Goal: Navigation & Orientation: Find specific page/section

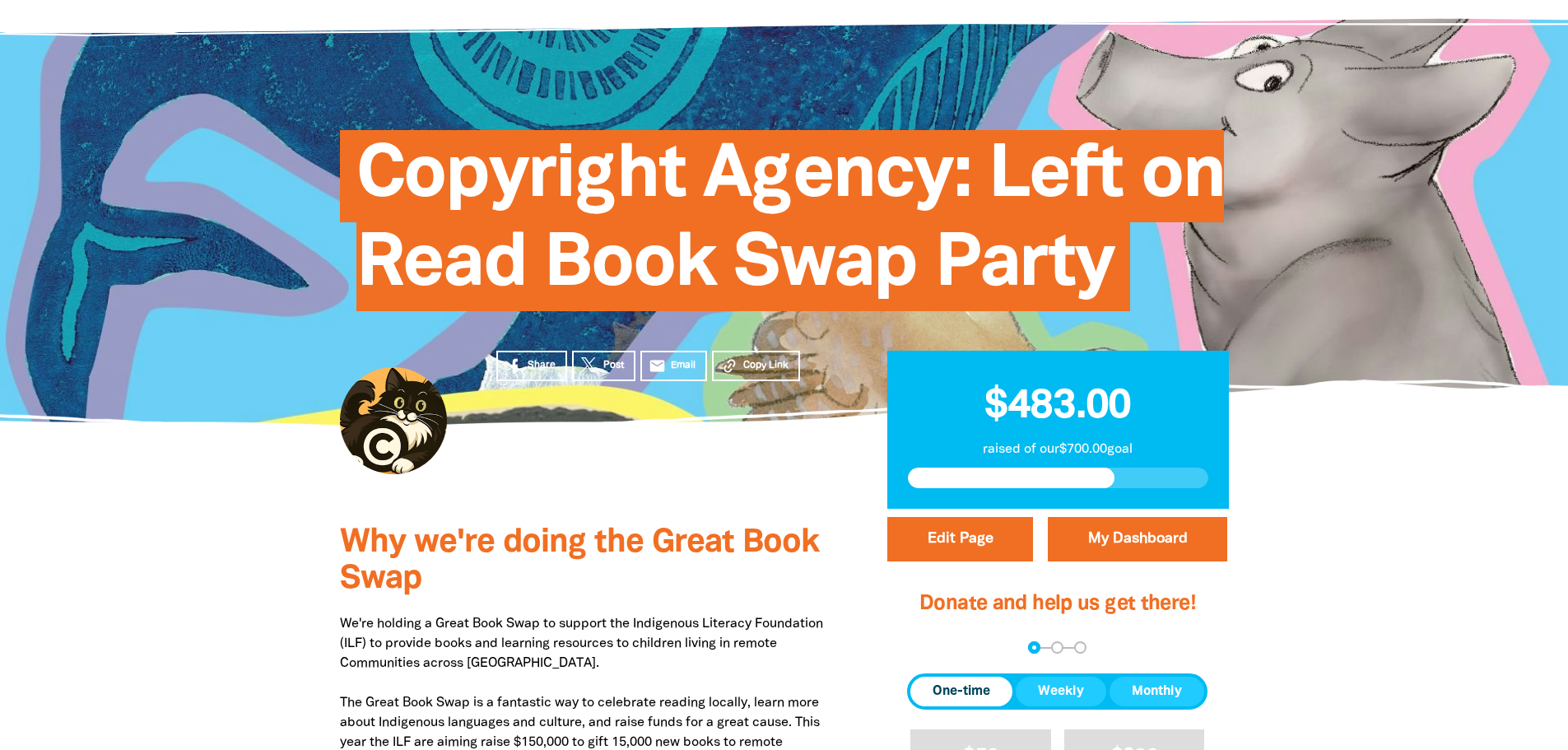
scroll to position [164, 0]
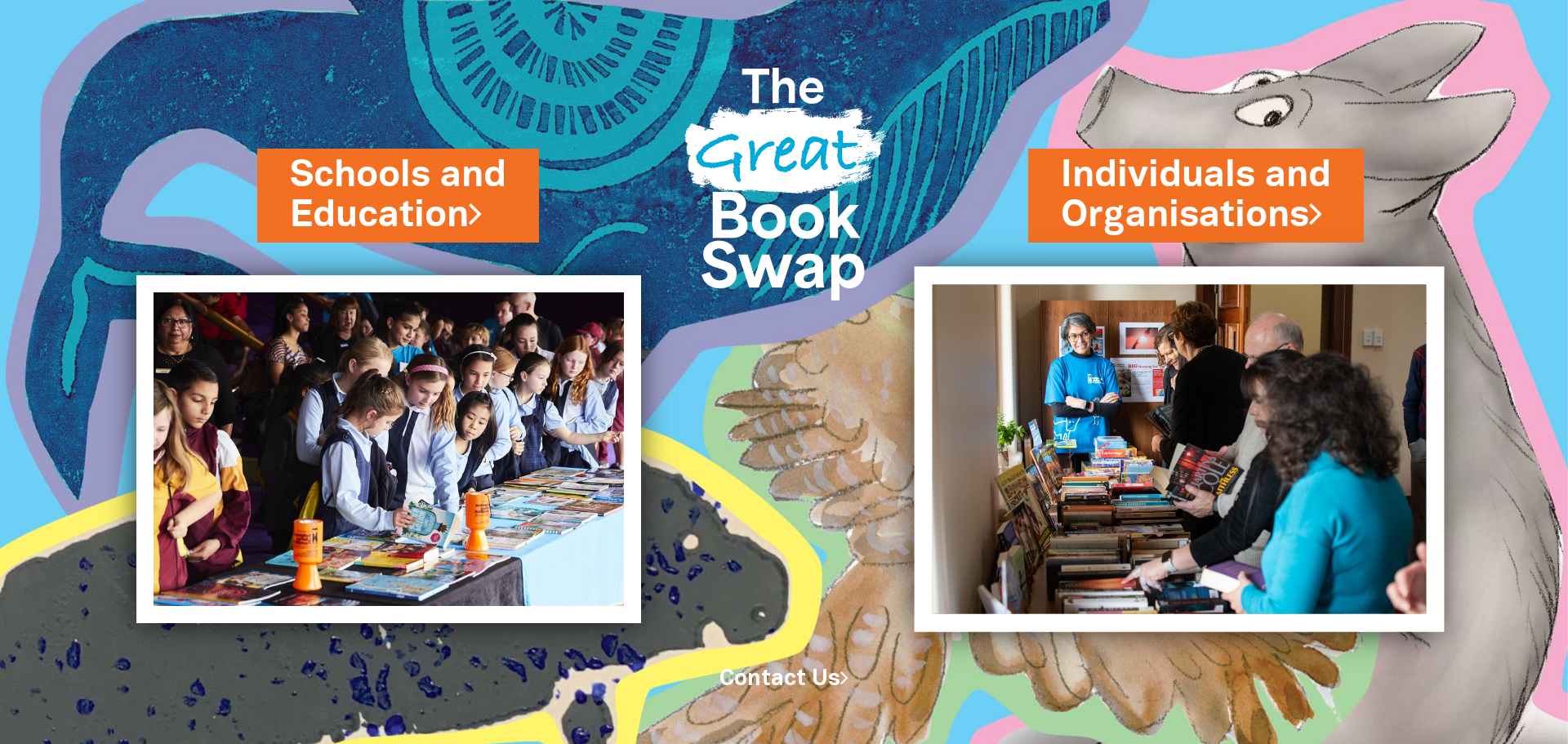
click at [1190, 392] on img at bounding box center [1179, 448] width 530 height 365
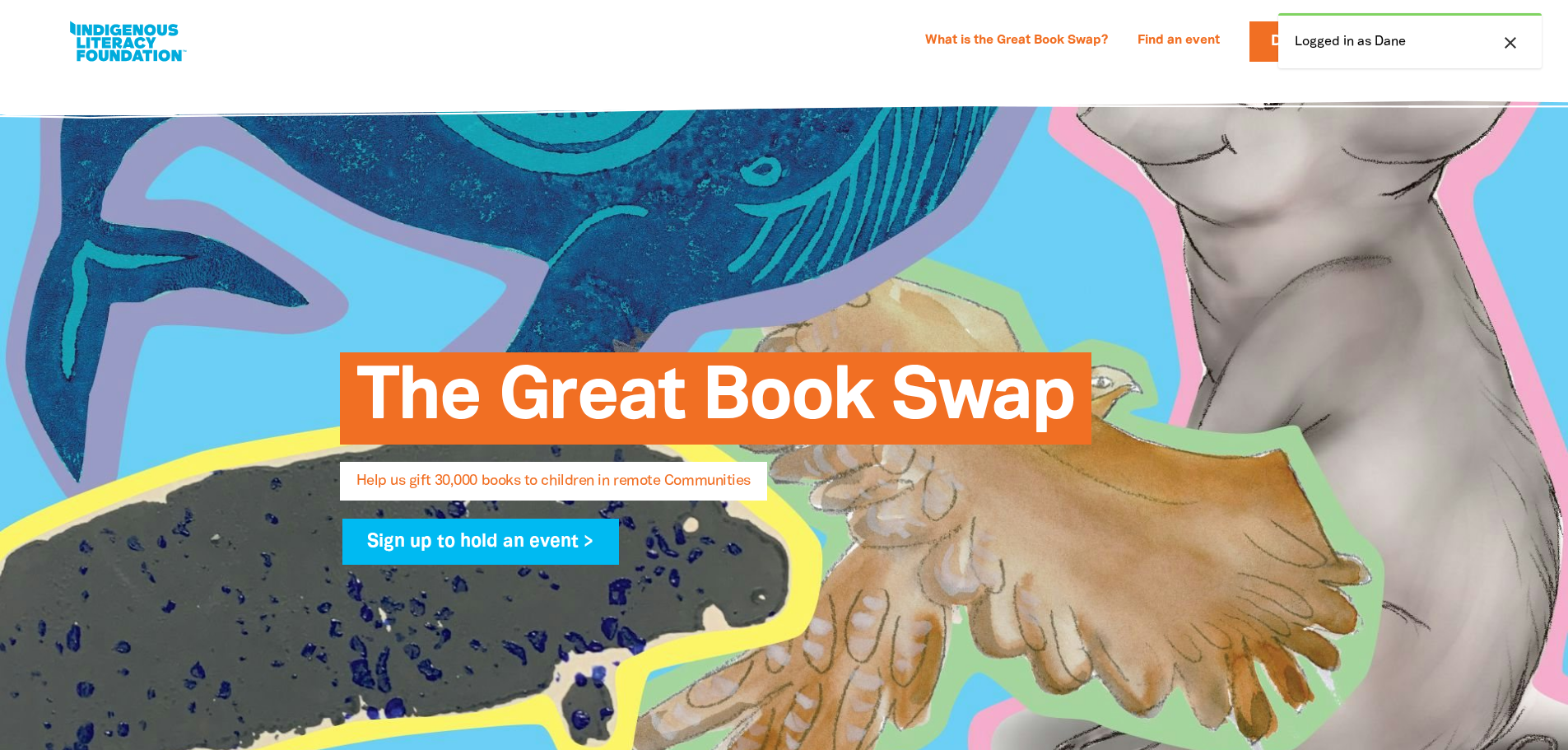
select select "AU"
click at [1388, 30] on div "close Logged in as Dane" at bounding box center [1410, 40] width 263 height 55
click at [1220, 68] on div "What is the Great Book Swap? Find an event Log In Sign Up Donate Dane Dane My D…" at bounding box center [783, 41] width 1469 height 84
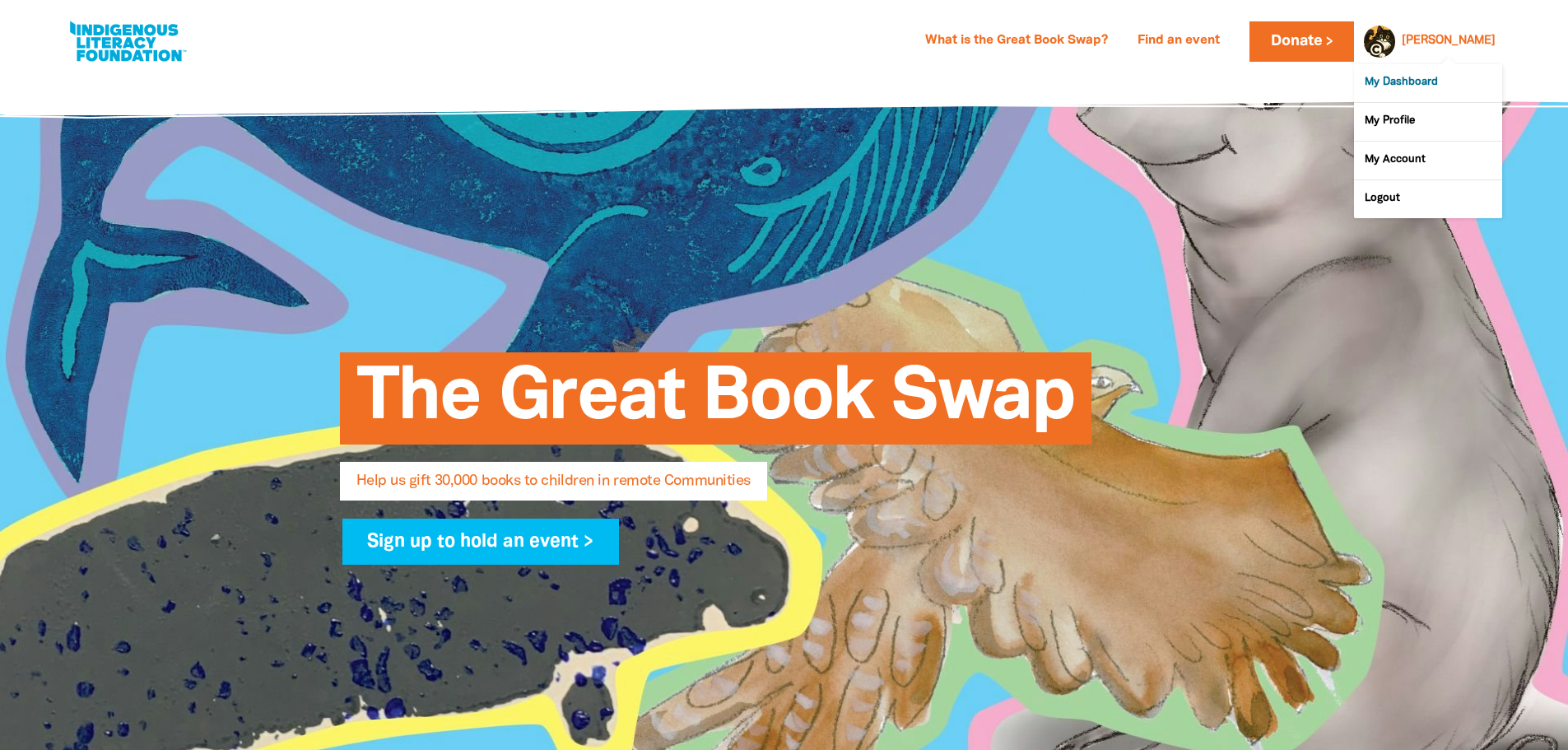
click at [1421, 84] on link "My Dashboard" at bounding box center [1428, 84] width 148 height 38
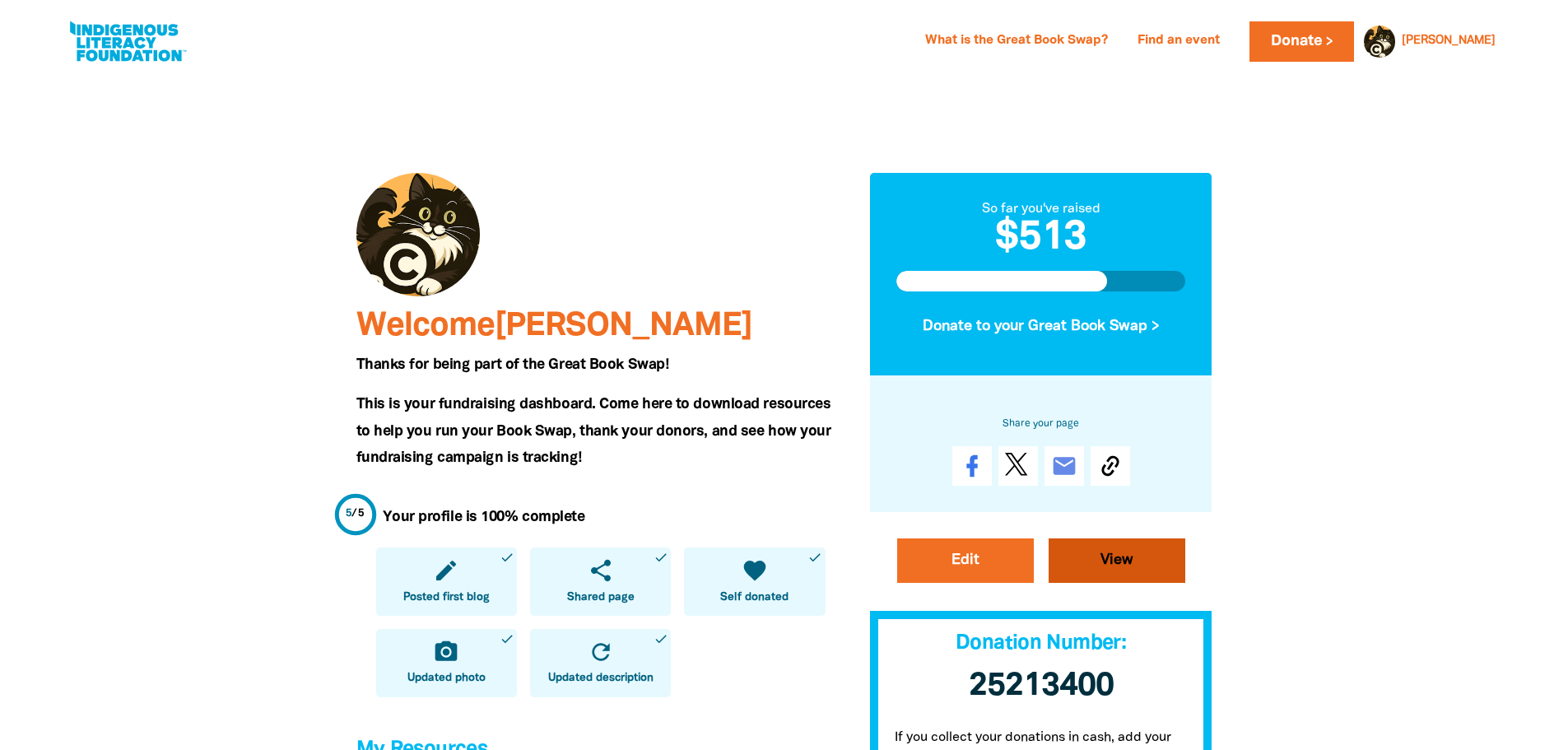
click at [1123, 561] on link "View" at bounding box center [1116, 561] width 137 height 45
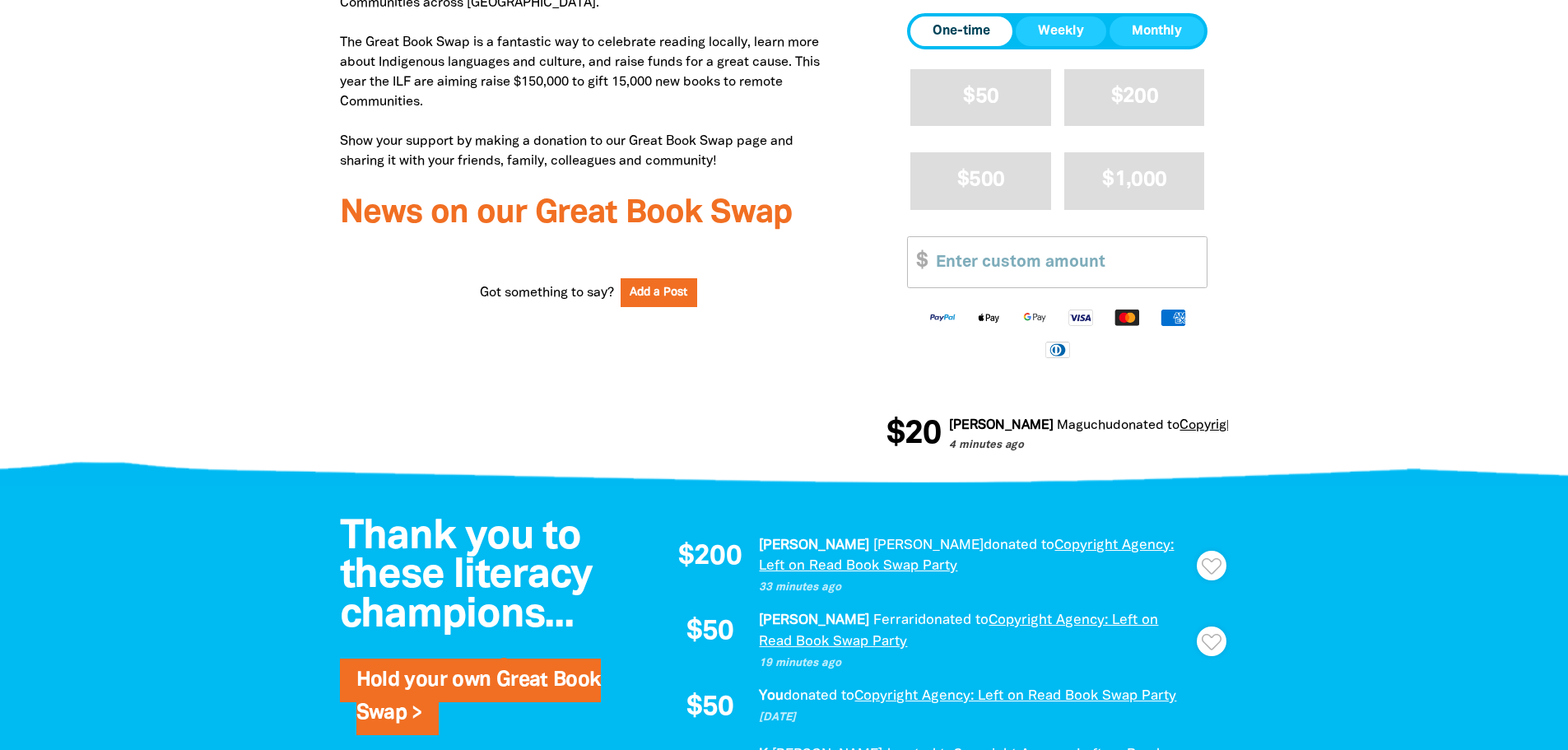
scroll to position [741, 0]
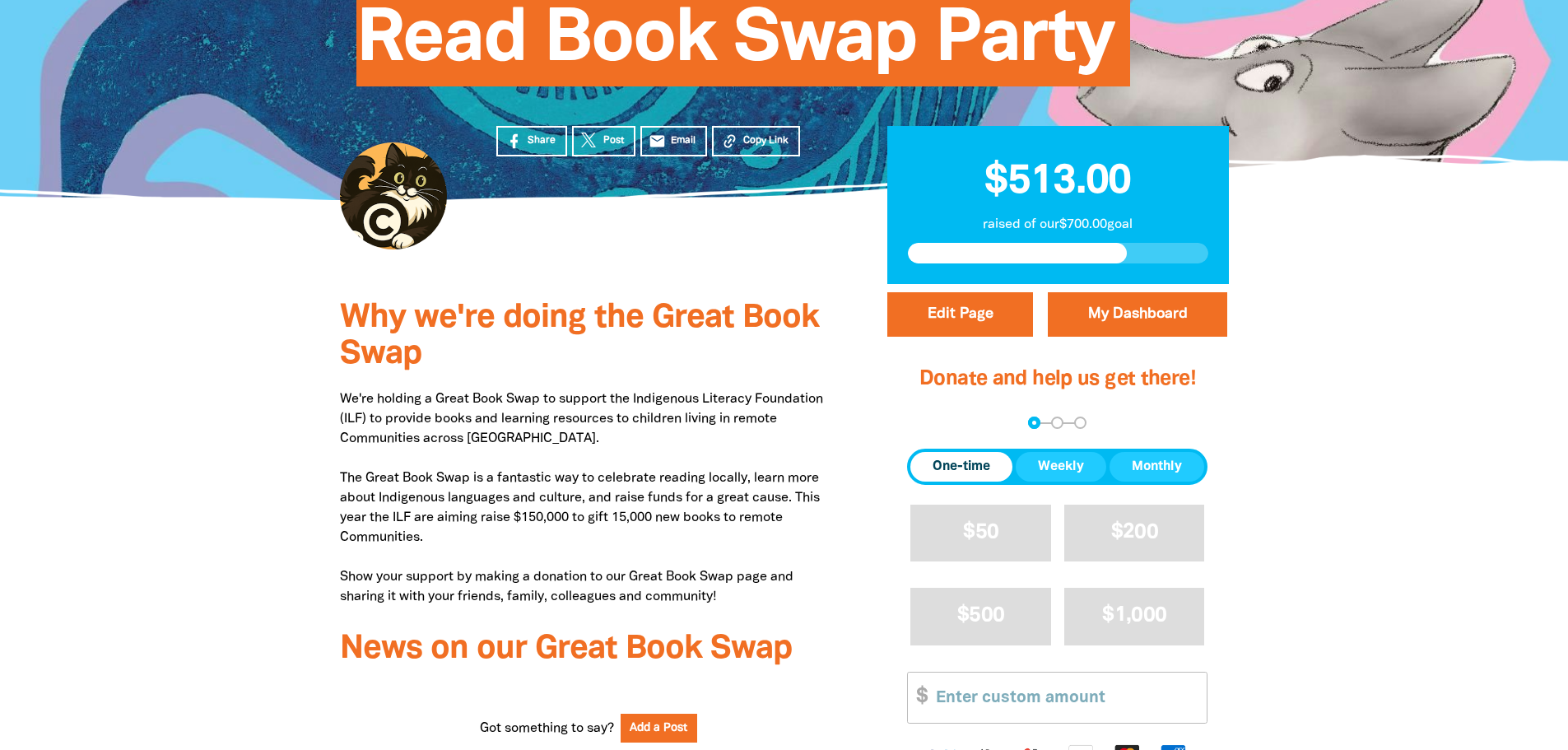
scroll to position [83, 0]
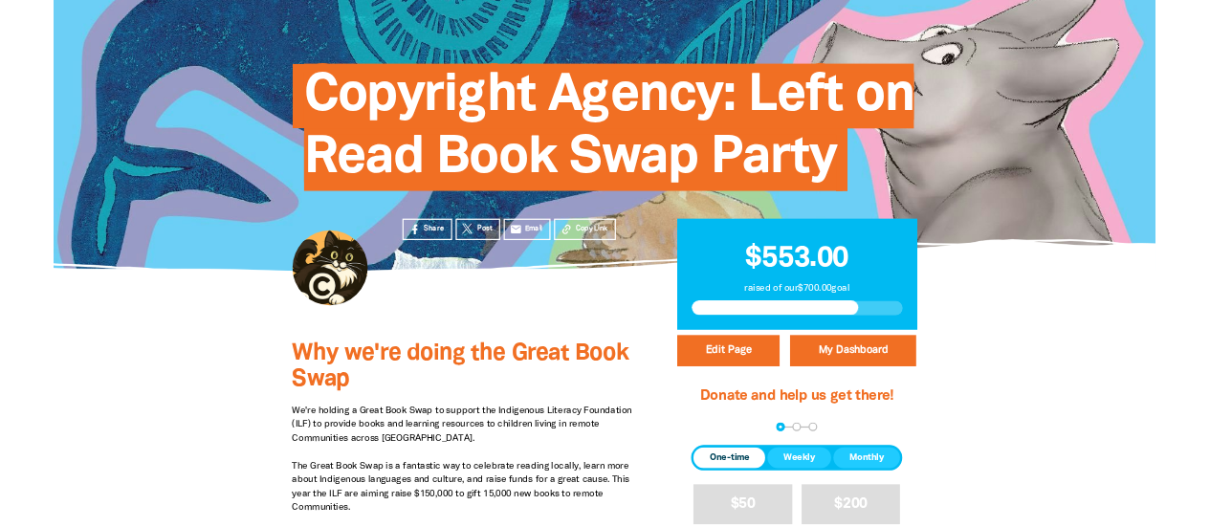
scroll to position [96, 0]
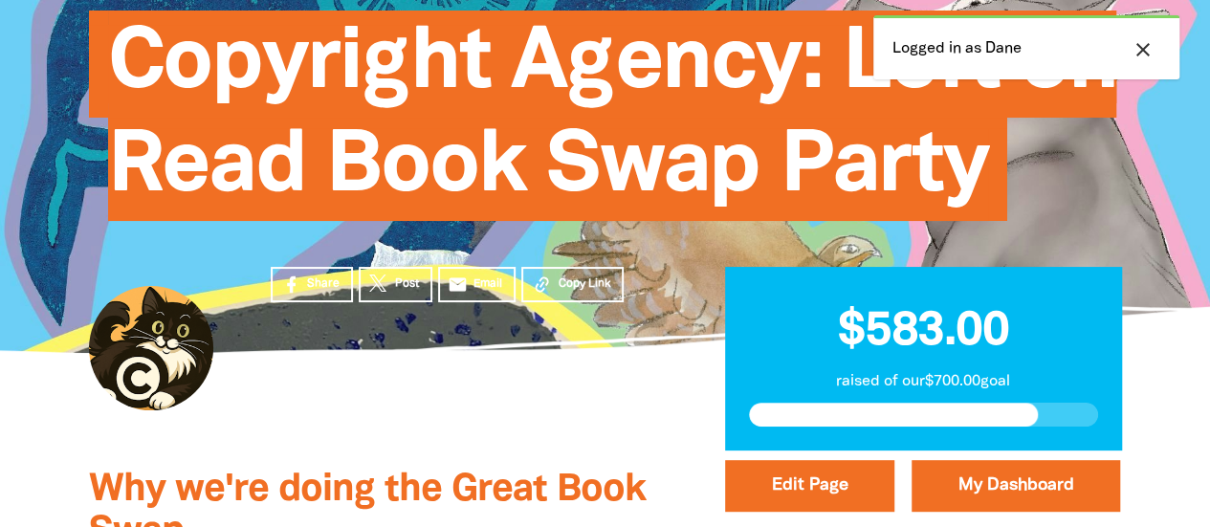
scroll to position [241, 0]
